Goal: Transaction & Acquisition: Subscribe to service/newsletter

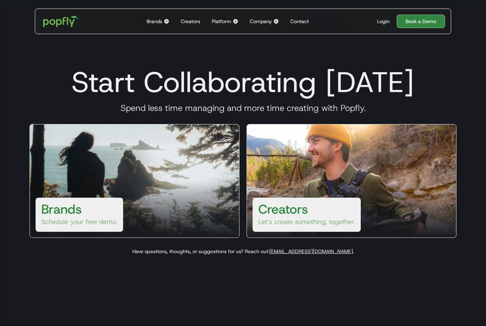
click at [333, 224] on div "Creators Let’s create something, together." at bounding box center [307, 215] width 108 height 34
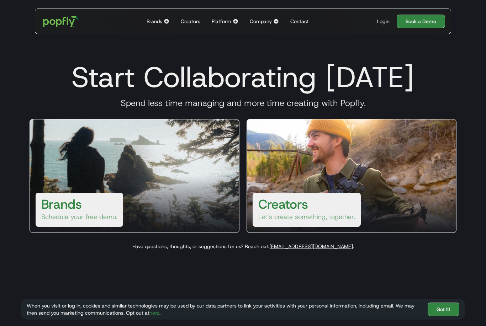
scroll to position [18, 0]
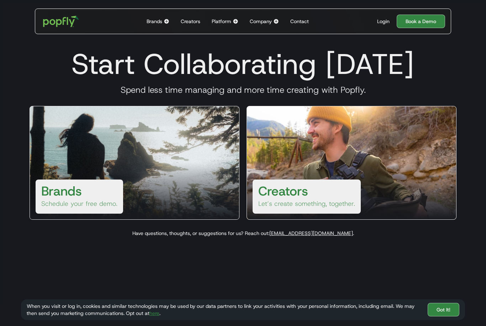
click at [379, 25] on div "Login" at bounding box center [383, 21] width 12 height 7
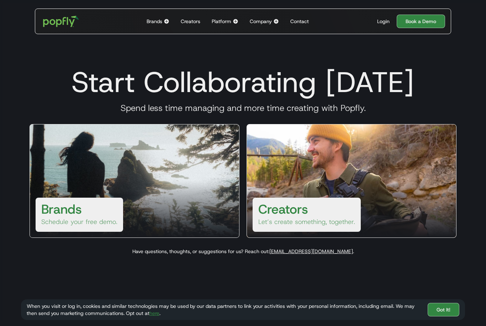
click at [187, 20] on div "Creators" at bounding box center [191, 21] width 20 height 7
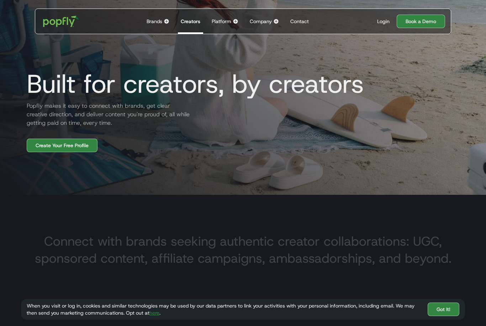
scroll to position [126, 0]
click at [46, 152] on link "Create Your Free Profile" at bounding box center [62, 146] width 71 height 14
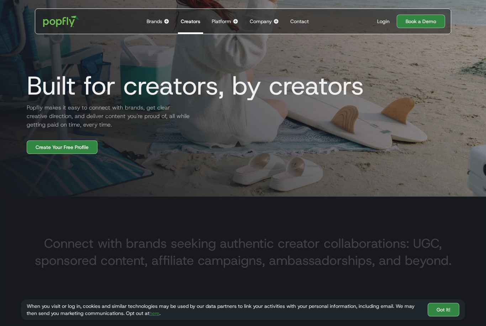
scroll to position [124, 0]
click at [49, 154] on link "Create Your Free Profile" at bounding box center [62, 148] width 71 height 14
